Goal: Check status: Check status

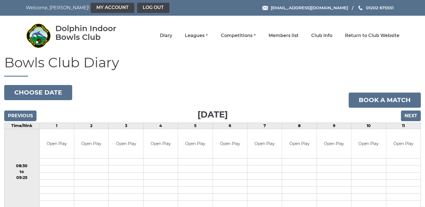
click at [240, 63] on h1 "Bowls Club Diary" at bounding box center [212, 65] width 416 height 21
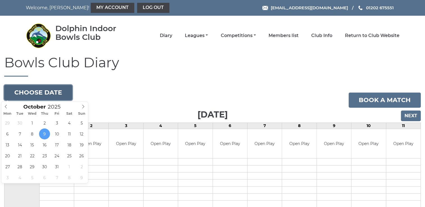
click at [31, 94] on button "Choose date" at bounding box center [38, 92] width 68 height 15
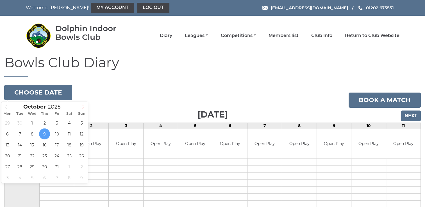
click at [83, 107] on icon at bounding box center [83, 107] width 2 height 4
type input "2025-11-04"
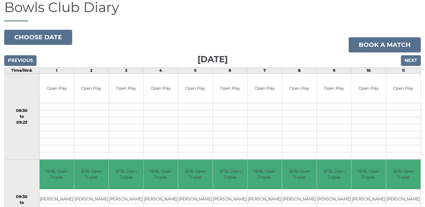
scroll to position [28, 0]
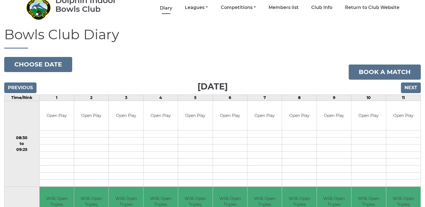
click at [169, 9] on link "Diary" at bounding box center [166, 8] width 12 height 6
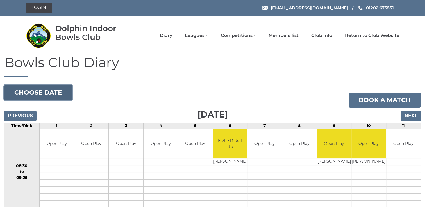
click at [42, 89] on button "Choose date" at bounding box center [38, 92] width 68 height 15
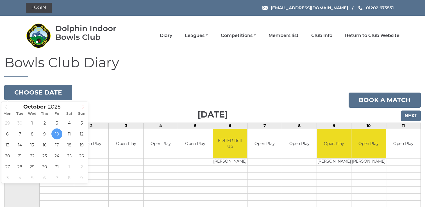
click at [86, 108] on span at bounding box center [83, 106] width 9 height 8
type input "2025-11-04"
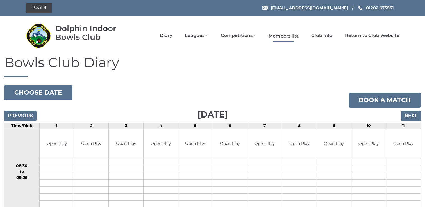
click at [285, 35] on link "Members list" at bounding box center [283, 36] width 30 height 6
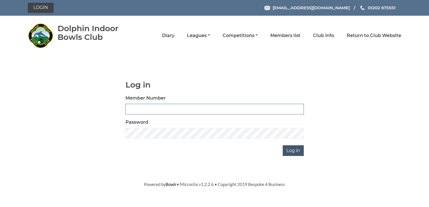
type input "2400"
click at [292, 155] on input "Log in" at bounding box center [293, 150] width 21 height 11
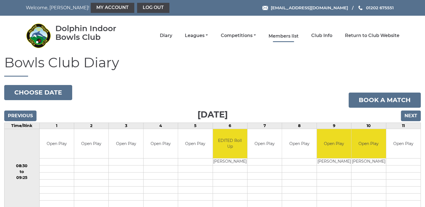
click at [287, 36] on link "Members list" at bounding box center [283, 36] width 30 height 6
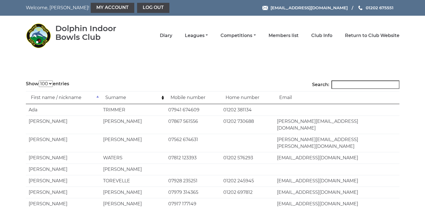
select select "100"
click at [350, 85] on input "Search:" at bounding box center [365, 85] width 68 height 8
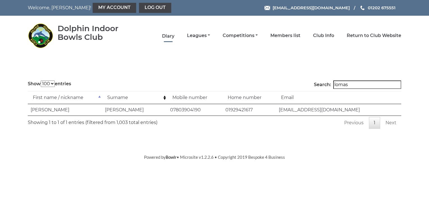
type input "lomas"
click at [170, 36] on link "Diary" at bounding box center [168, 36] width 12 height 6
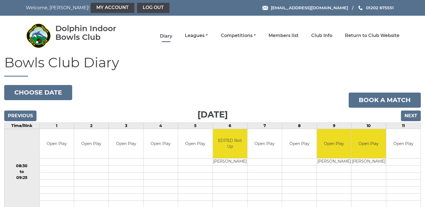
click at [166, 36] on link "Diary" at bounding box center [166, 36] width 12 height 6
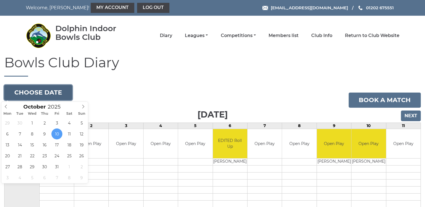
click at [43, 93] on button "Choose date" at bounding box center [38, 92] width 68 height 15
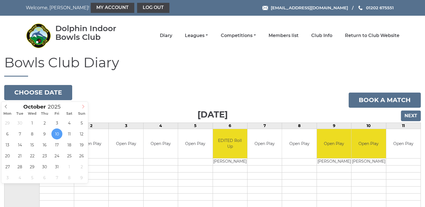
click at [83, 107] on icon at bounding box center [83, 107] width 2 height 4
type input "2025-11-09"
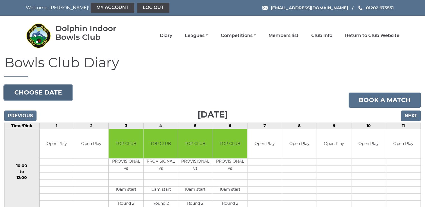
click at [19, 90] on button "Choose date" at bounding box center [38, 92] width 68 height 15
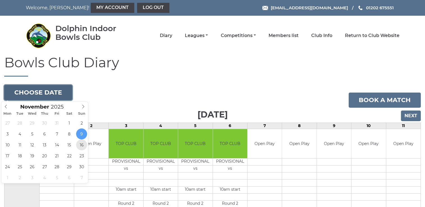
type input "[DATE]"
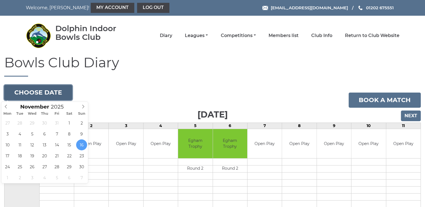
click at [38, 97] on button "Choose date" at bounding box center [38, 92] width 68 height 15
type input "[DATE]"
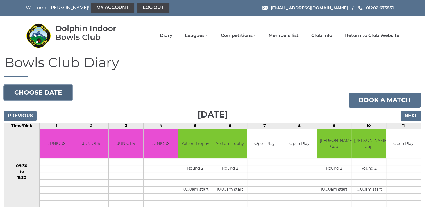
click at [57, 97] on button "Choose date" at bounding box center [38, 92] width 68 height 15
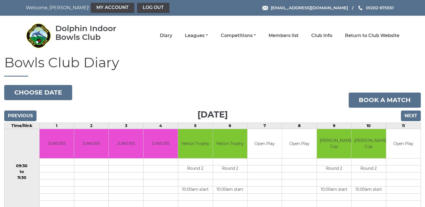
click at [268, 72] on h1 "Bowls Club Diary" at bounding box center [212, 65] width 416 height 21
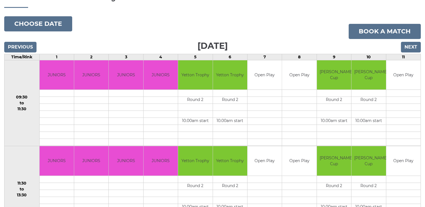
scroll to position [28, 0]
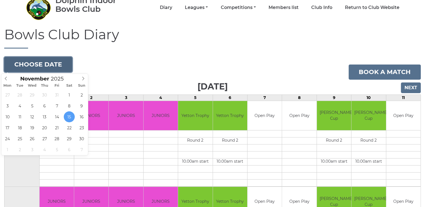
click at [43, 65] on button "Choose date" at bounding box center [38, 64] width 68 height 15
type input "2025-11-08"
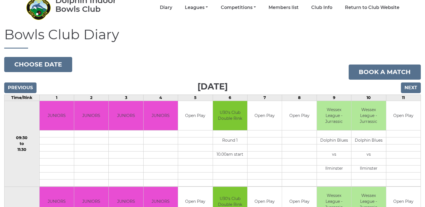
scroll to position [84, 0]
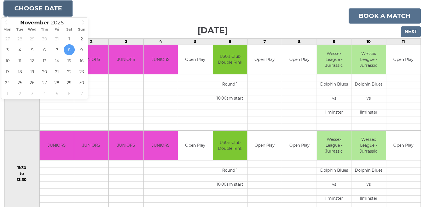
click at [41, 13] on button "Choose date" at bounding box center [38, 8] width 68 height 15
type input "[DATE]"
